Goal: Check status: Check status

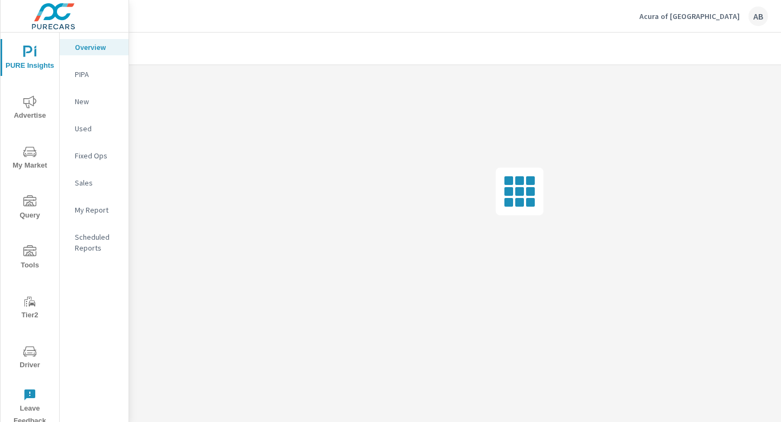
click at [24, 356] on icon "nav menu" at bounding box center [29, 351] width 13 height 10
